Goal: Book appointment/travel/reservation

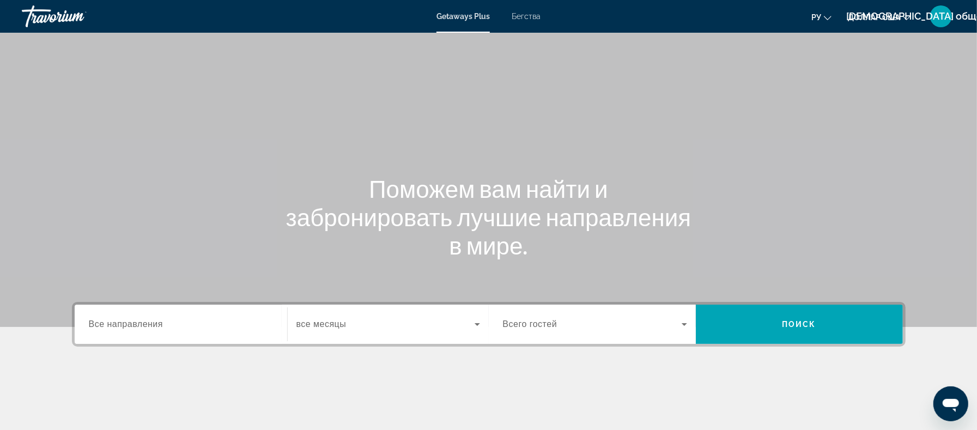
click at [137, 322] on span "Все направления" at bounding box center [126, 323] width 75 height 9
click at [137, 322] on input "Destination Все направления" at bounding box center [181, 324] width 184 height 13
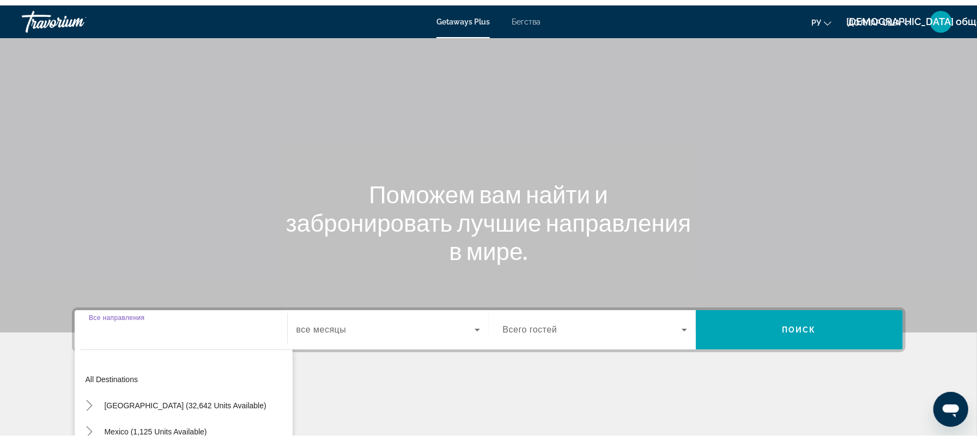
scroll to position [147, 0]
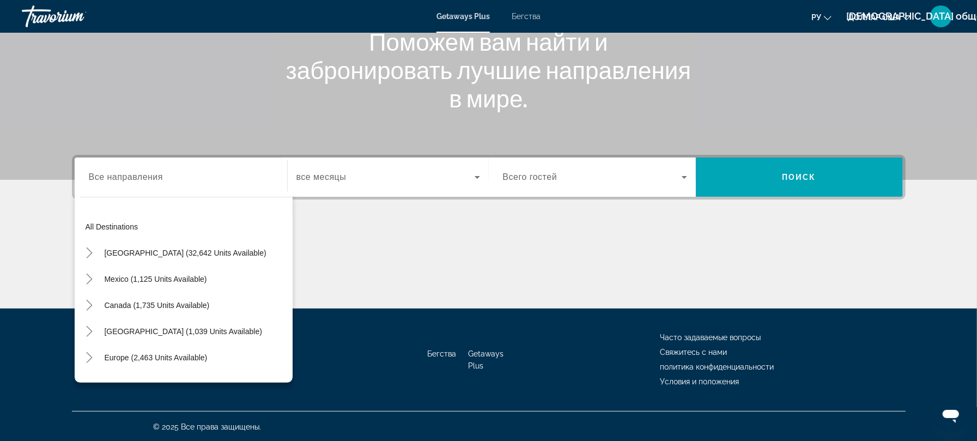
click at [524, 14] on font "Бегства" at bounding box center [526, 16] width 29 height 9
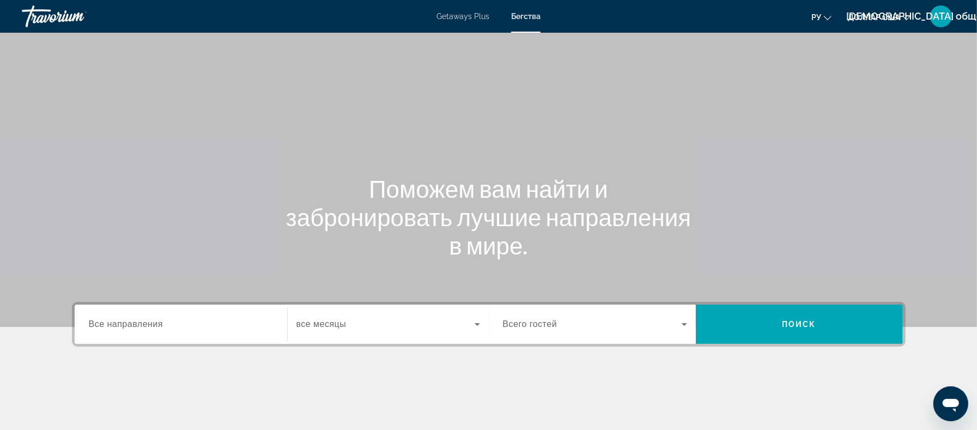
click at [139, 320] on span "Все направления" at bounding box center [126, 323] width 75 height 9
click at [139, 320] on input "Destination Все направления" at bounding box center [181, 324] width 184 height 13
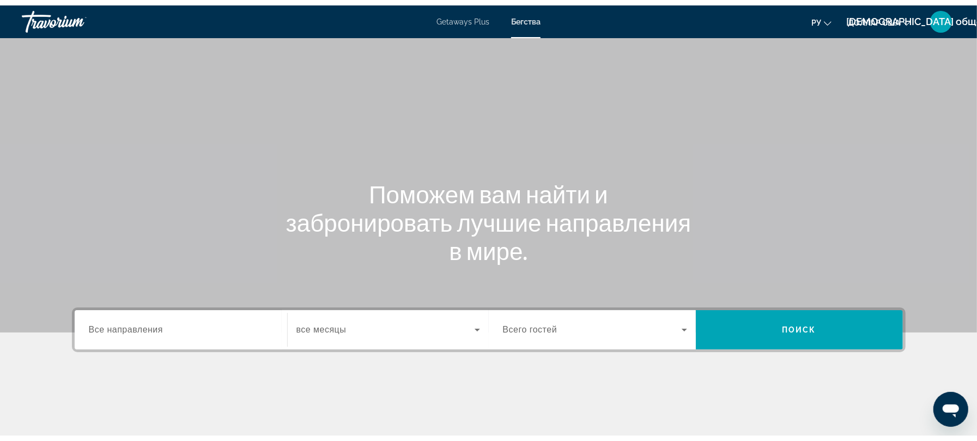
scroll to position [147, 0]
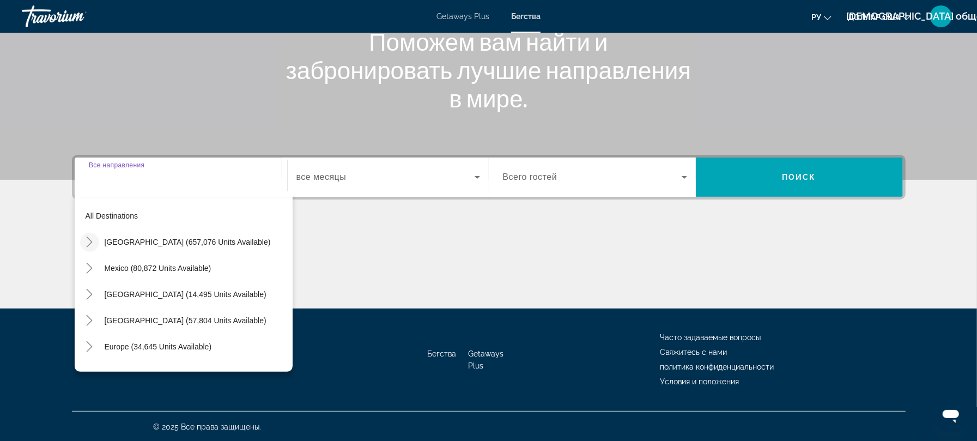
click at [92, 239] on icon "Toggle United States (657,076 units available)" at bounding box center [89, 241] width 11 height 11
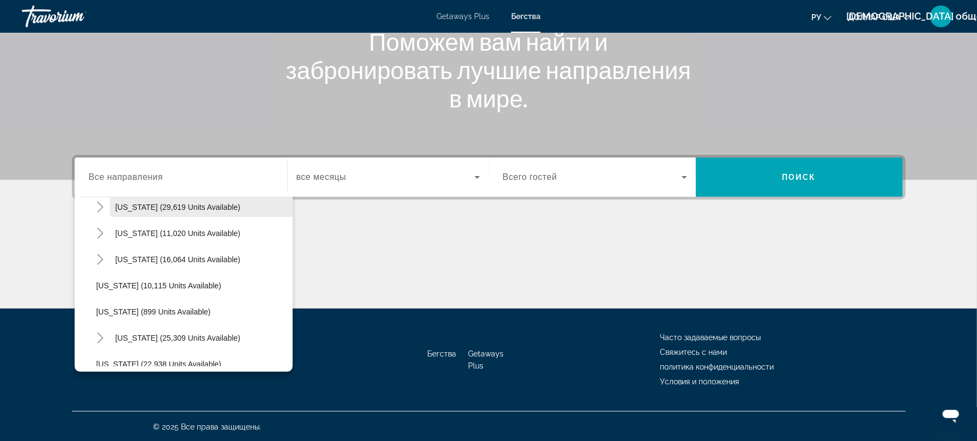
scroll to position [976, 0]
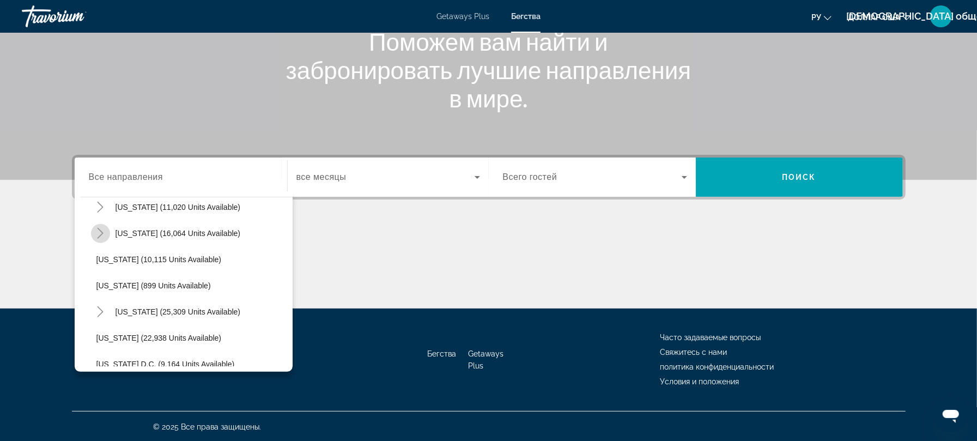
click at [100, 229] on icon "Toggle Texas (16,064 units available)" at bounding box center [100, 233] width 11 height 11
click at [103, 229] on icon "Toggle Texas (16,064 units available)" at bounding box center [100, 233] width 11 height 11
click at [105, 230] on icon "Toggle Texas (16,064 units available)" at bounding box center [100, 233] width 11 height 11
click at [120, 262] on span "Coastal (2,718 units available)" at bounding box center [159, 259] width 104 height 9
type input "**********"
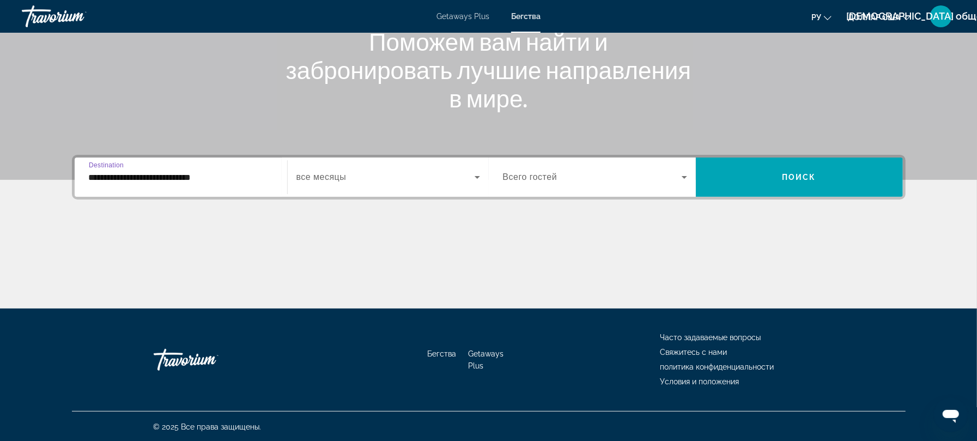
click at [476, 178] on icon "Search widget" at bounding box center [477, 177] width 13 height 13
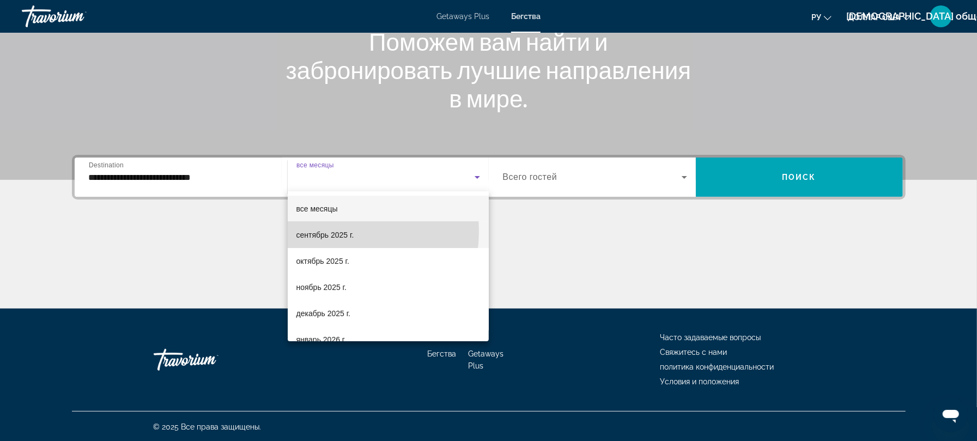
click at [332, 231] on font "сентябрь 2025 г." at bounding box center [325, 234] width 58 height 9
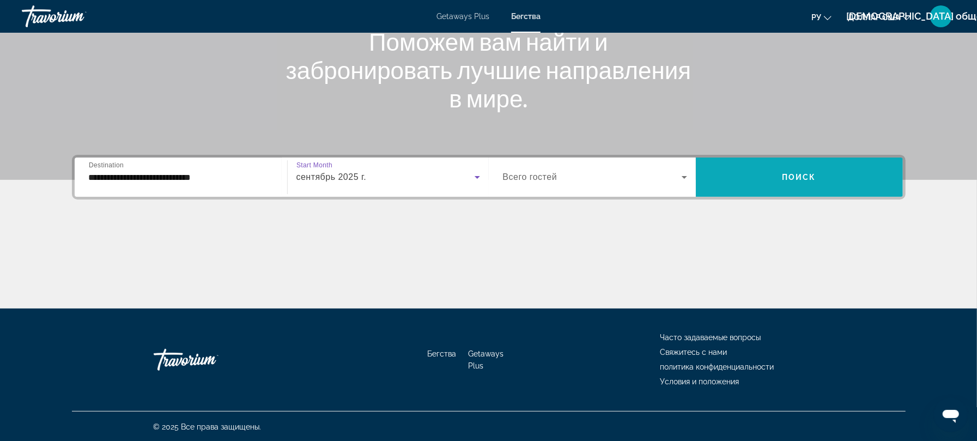
click at [792, 184] on span "Search widget" at bounding box center [799, 177] width 207 height 26
